Goal: Navigation & Orientation: Find specific page/section

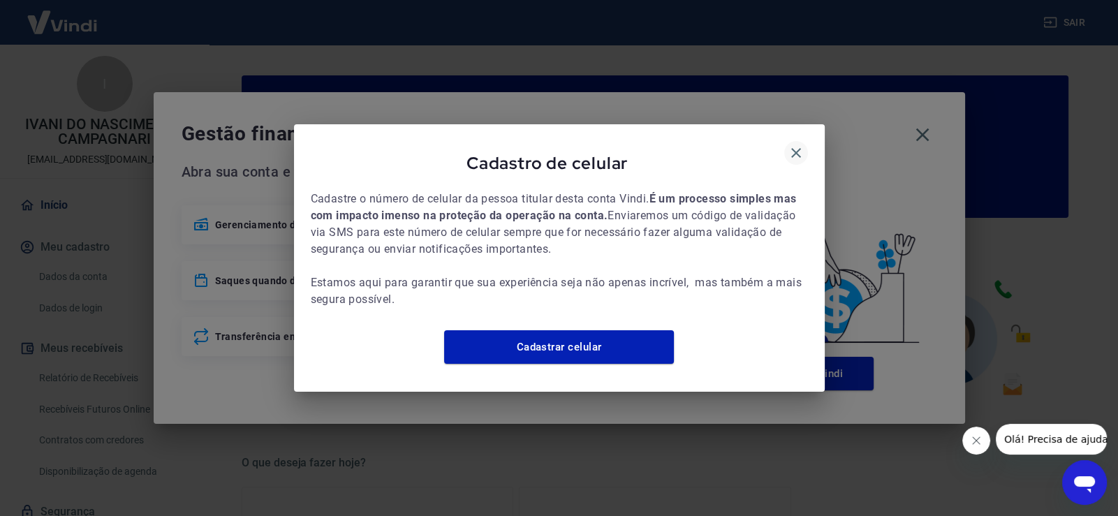
click at [791, 145] on icon "button" at bounding box center [796, 153] width 17 height 17
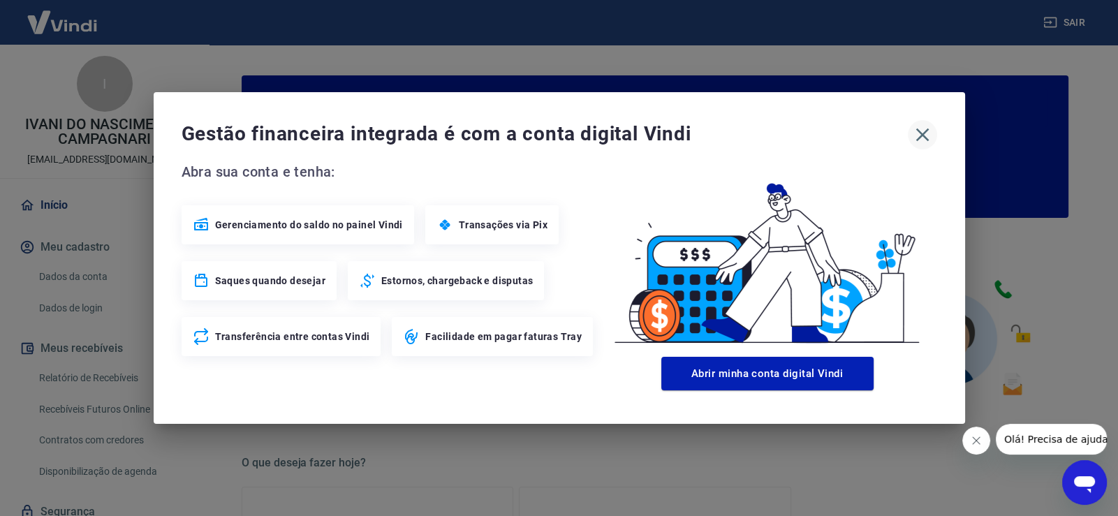
click at [916, 135] on icon "button" at bounding box center [922, 135] width 22 height 22
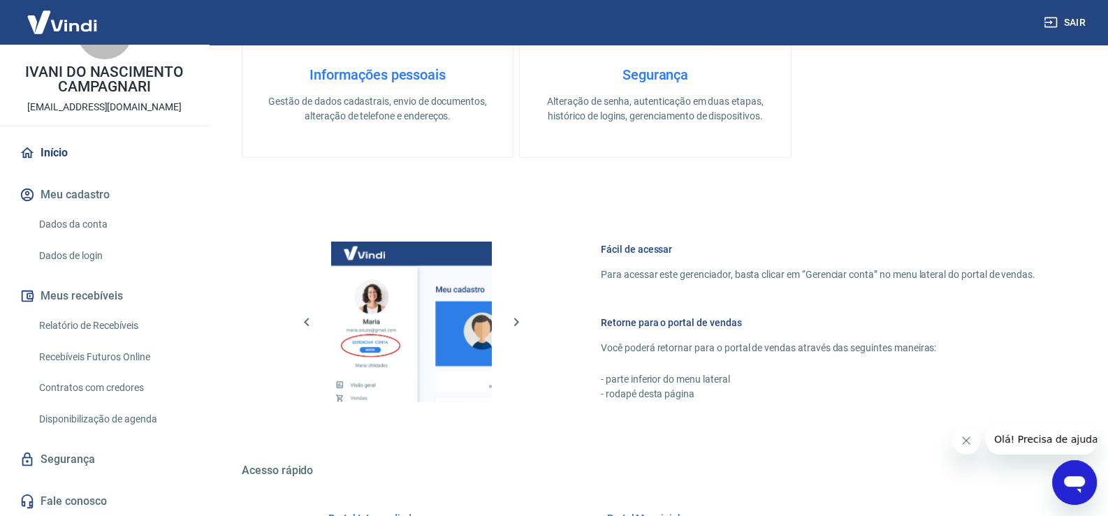
scroll to position [716, 0]
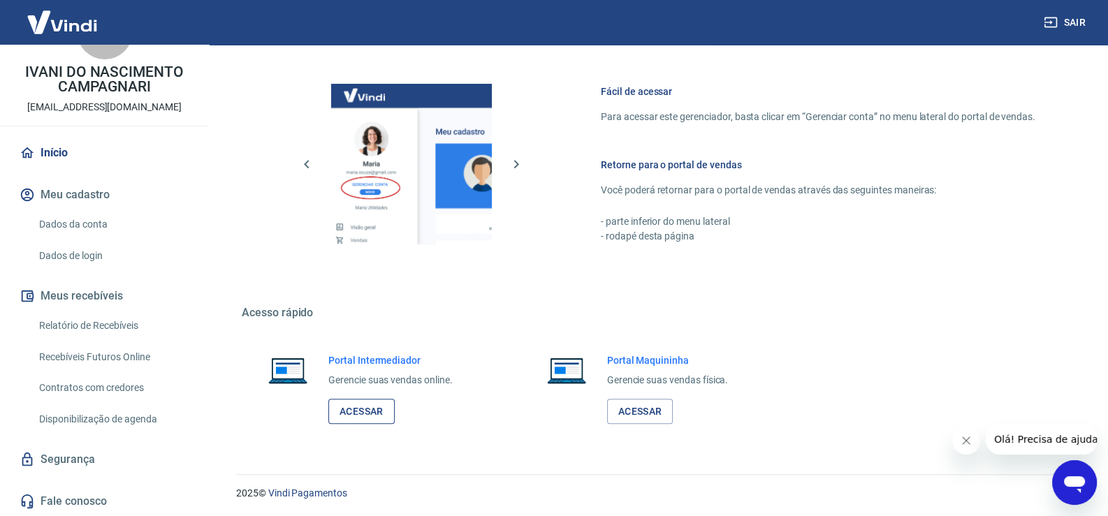
click at [374, 406] on link "Acessar" at bounding box center [361, 412] width 66 height 26
